Goal: Feedback & Contribution: Leave review/rating

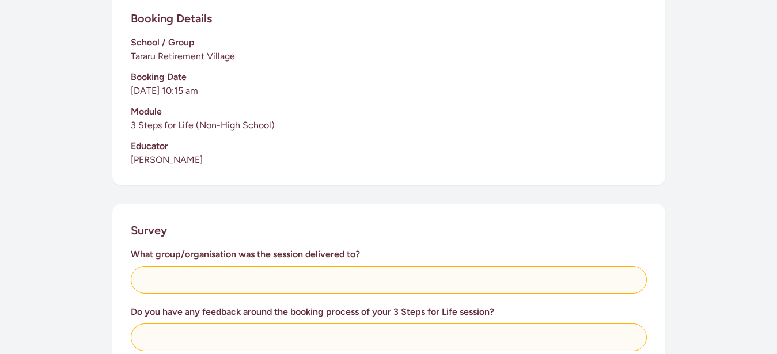
scroll to position [361, 0]
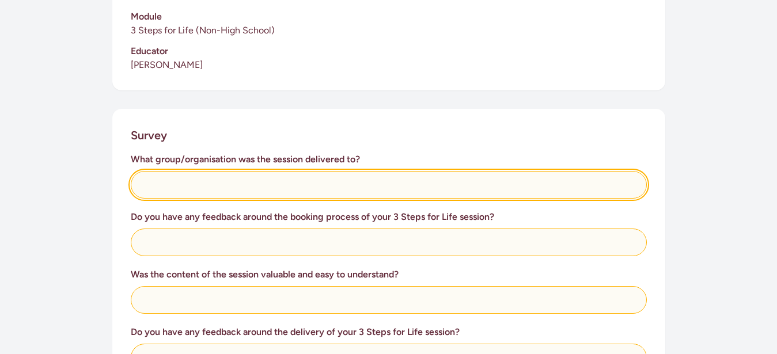
click at [150, 183] on input "text" at bounding box center [389, 185] width 516 height 28
type input "Residents of [GEOGRAPHIC_DATA]"
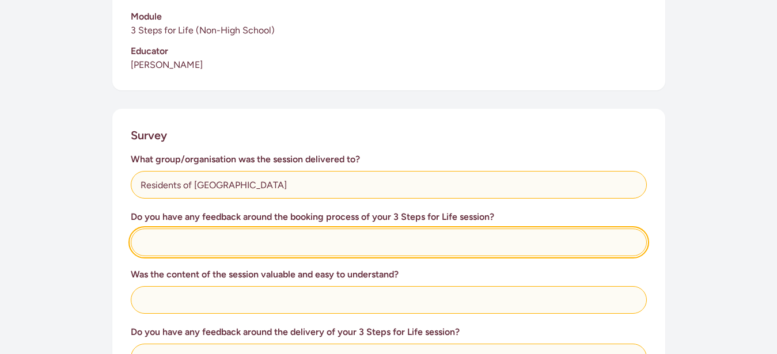
click at [146, 240] on input "text" at bounding box center [389, 243] width 516 height 28
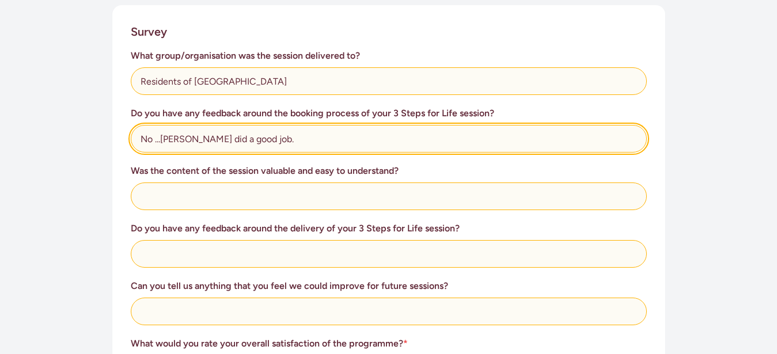
scroll to position [492, 0]
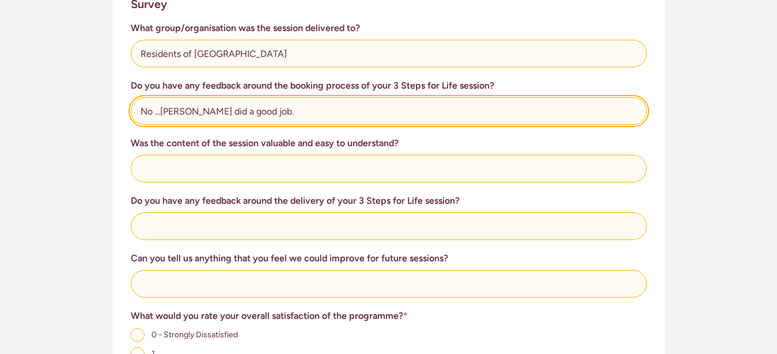
type input "No ...[PERSON_NAME] did a good job."
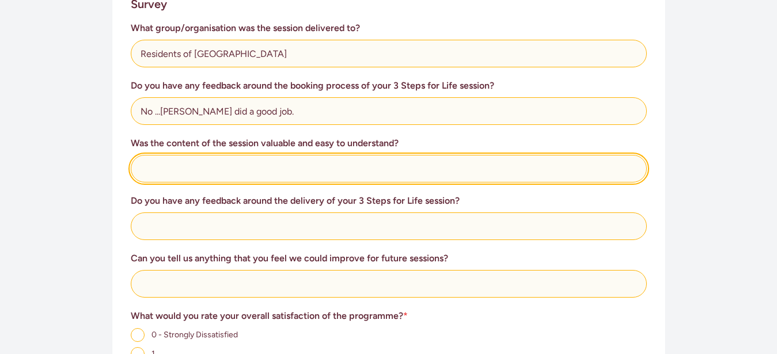
click at [151, 167] on input "text" at bounding box center [389, 169] width 516 height 28
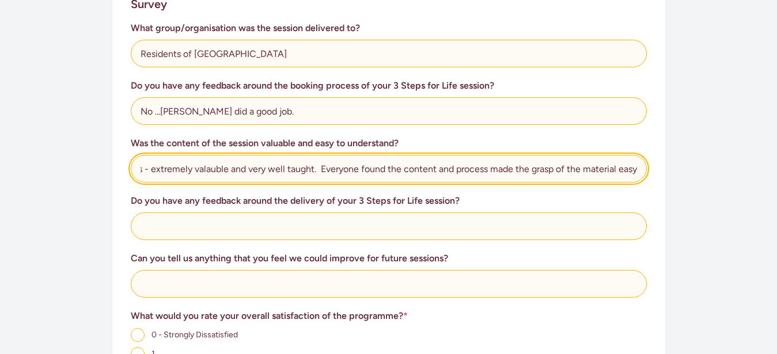
scroll to position [0, 15]
type input "Yes - extremely valauble and very well taught. Everyone found the content and p…"
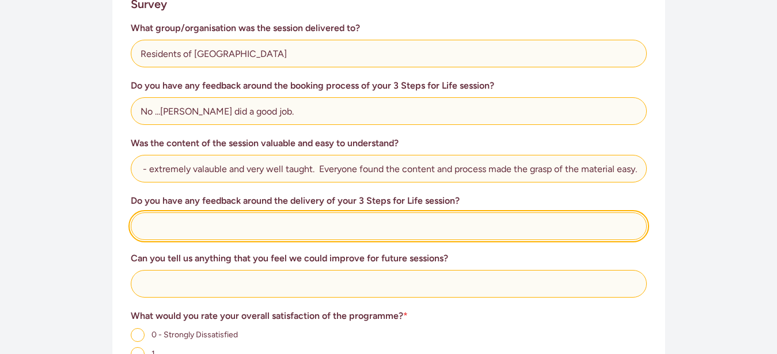
click at [150, 225] on input "text" at bounding box center [389, 226] width 516 height 28
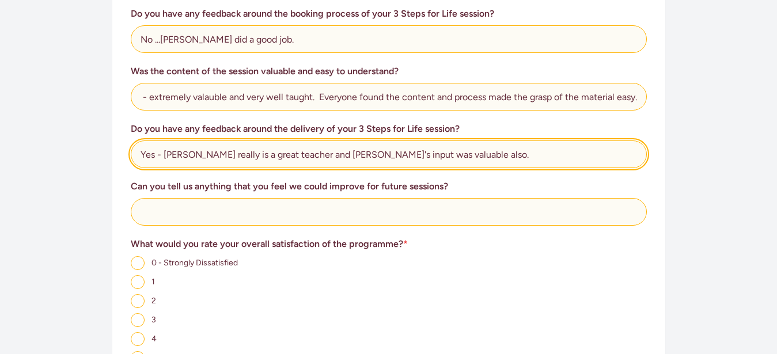
scroll to position [591, 0]
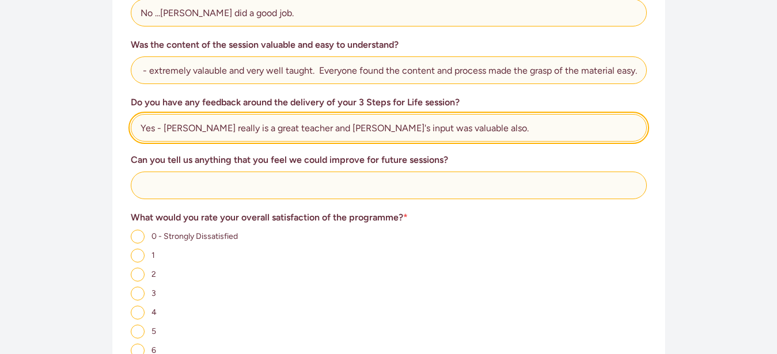
type input "Yes - [PERSON_NAME] really is a great teacher and [PERSON_NAME]'s input was val…"
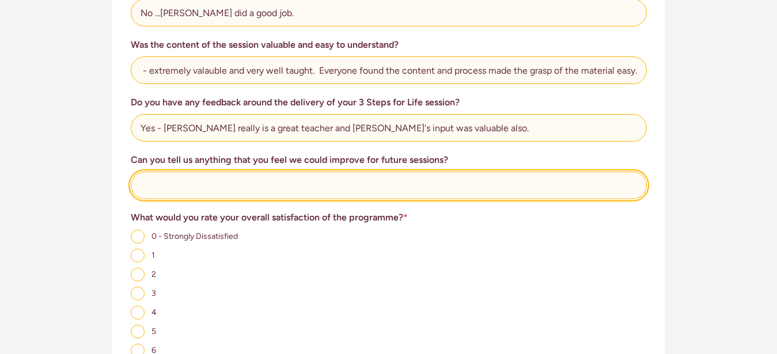
click at [155, 189] on input "text" at bounding box center [389, 186] width 516 height 28
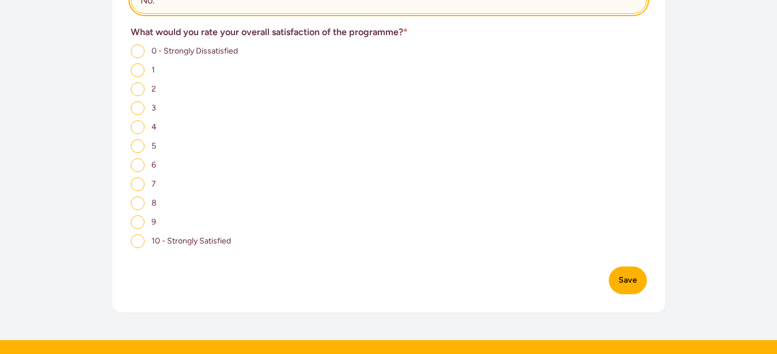
scroll to position [788, 0]
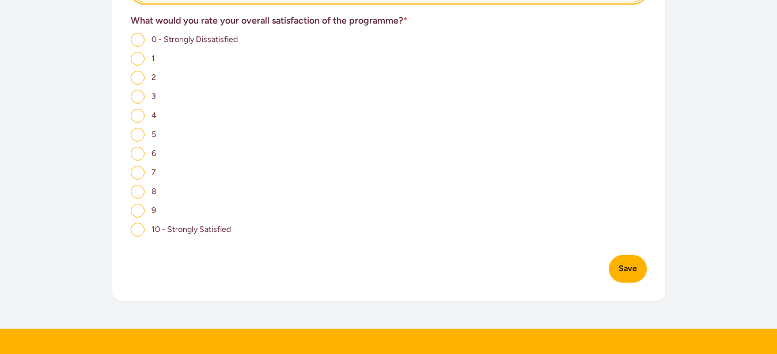
type input "No."
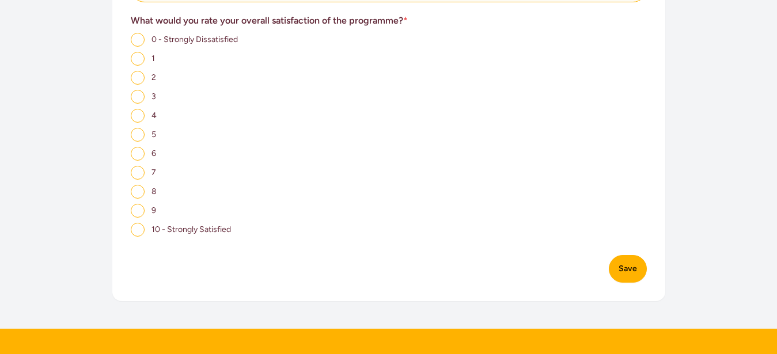
click at [138, 233] on input "10 - Strongly Satisfied" at bounding box center [138, 230] width 14 height 14
radio input "true"
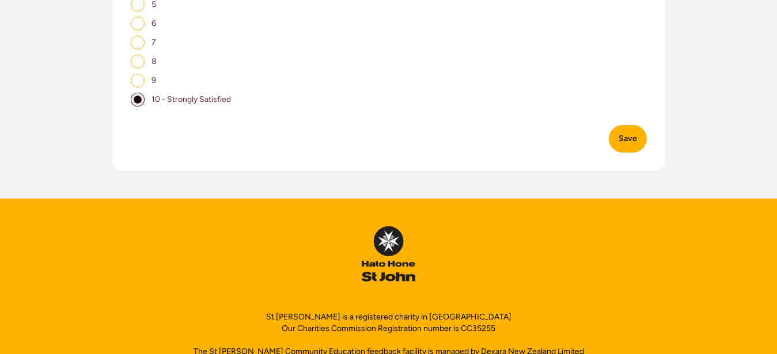
scroll to position [919, 0]
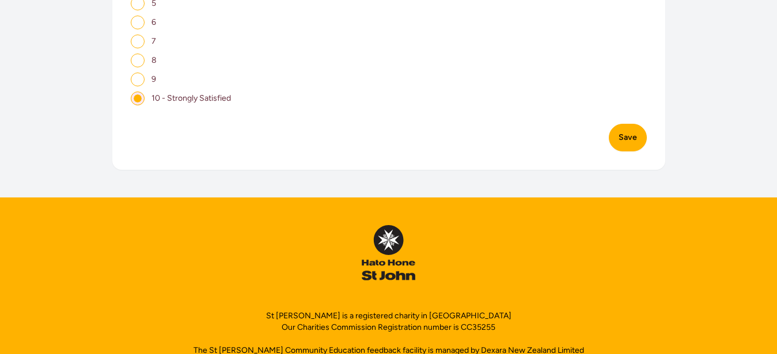
click at [628, 139] on button "Save" at bounding box center [628, 138] width 38 height 28
